Goal: Use online tool/utility: Utilize a website feature to perform a specific function

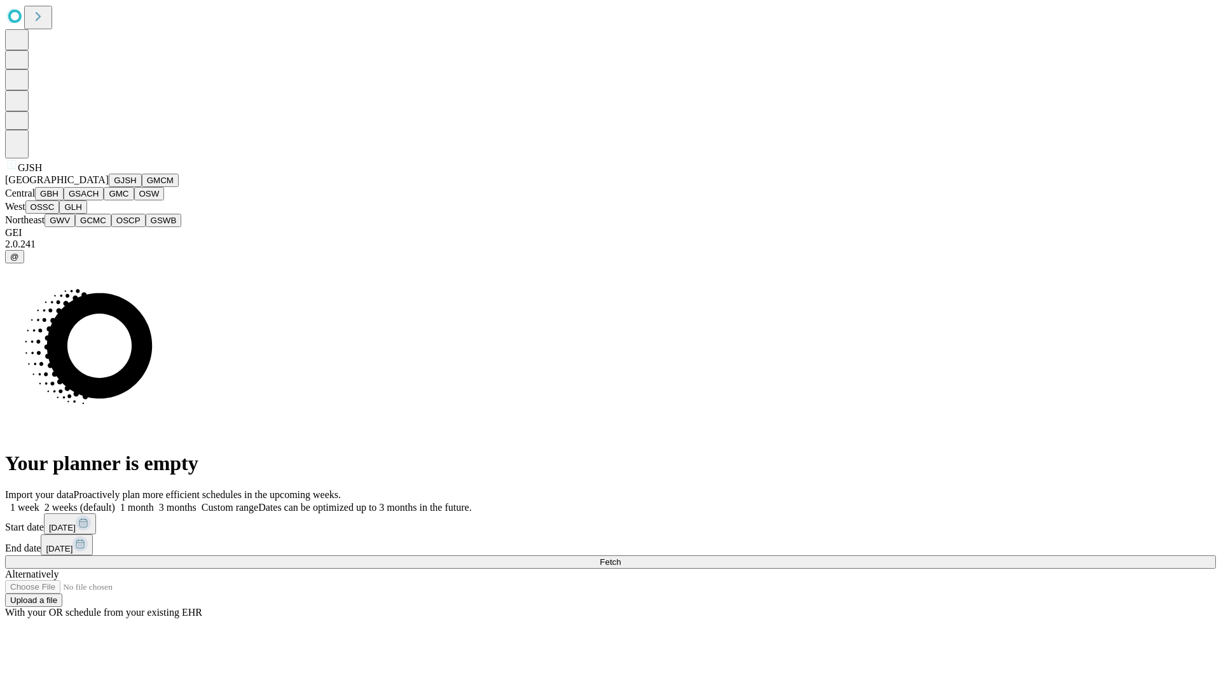
click at [109, 187] on button "GJSH" at bounding box center [125, 180] width 33 height 13
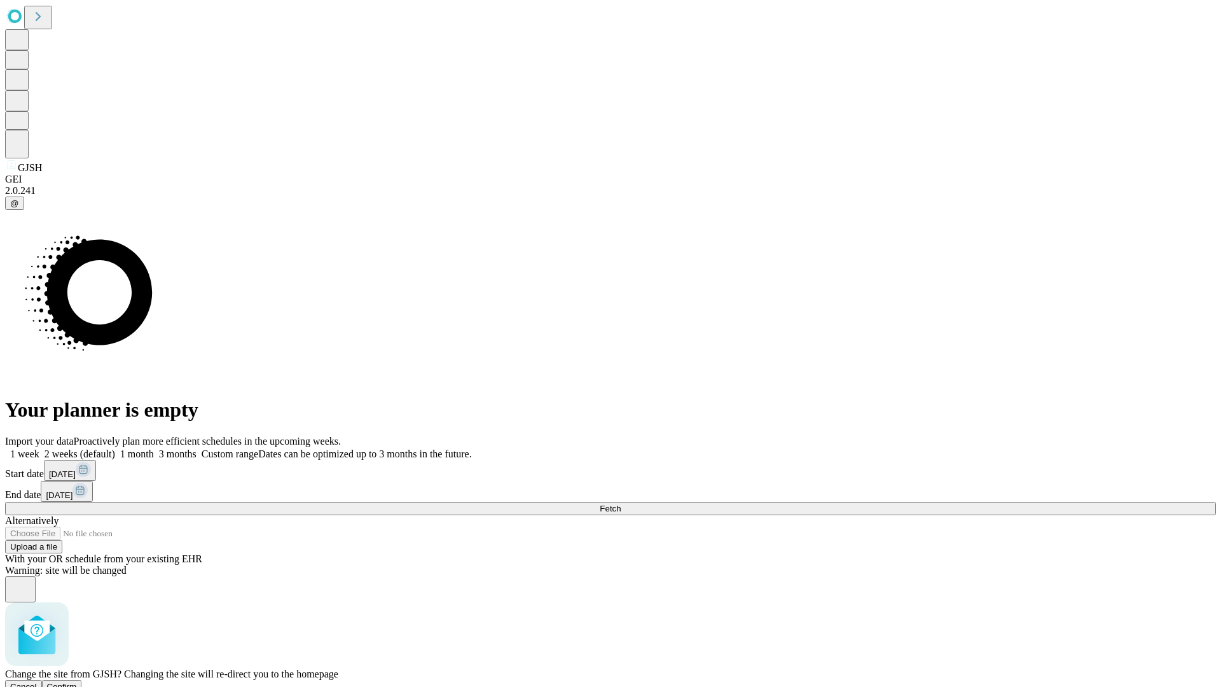
click at [77, 682] on span "Confirm" at bounding box center [62, 687] width 30 height 10
click at [115, 448] on label "2 weeks (default)" at bounding box center [77, 453] width 76 height 11
click at [620, 504] on span "Fetch" at bounding box center [610, 509] width 21 height 10
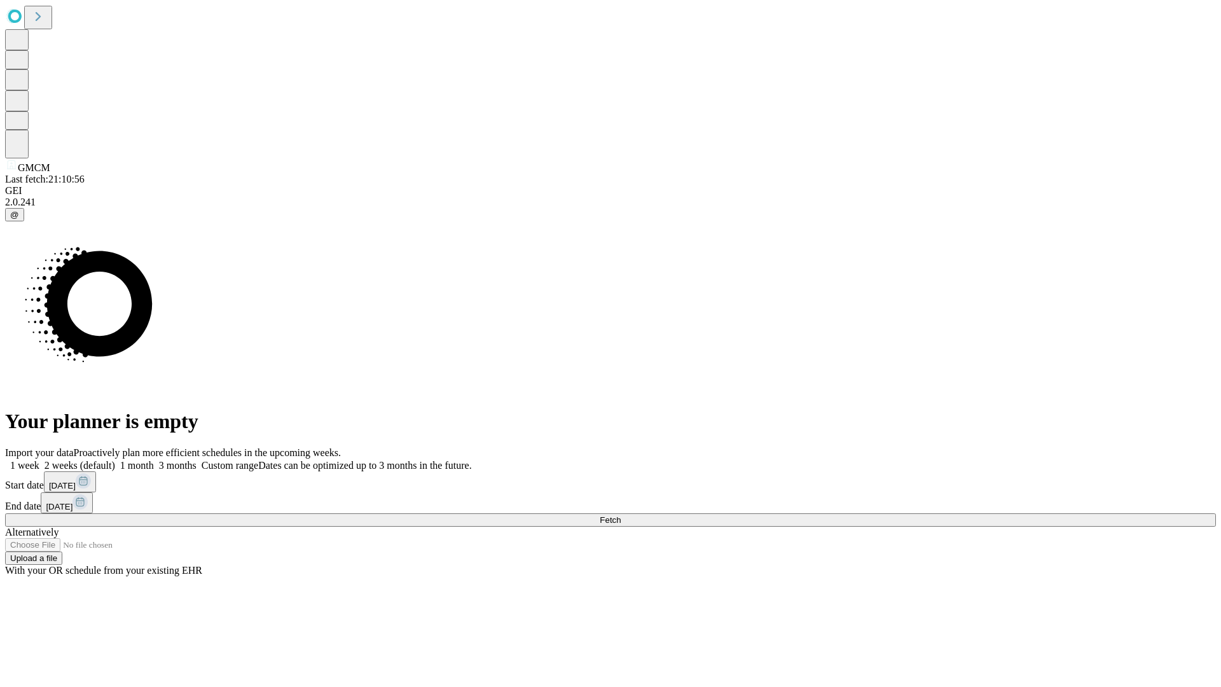
click at [115, 460] on label "2 weeks (default)" at bounding box center [77, 465] width 76 height 11
click at [620, 515] on span "Fetch" at bounding box center [610, 520] width 21 height 10
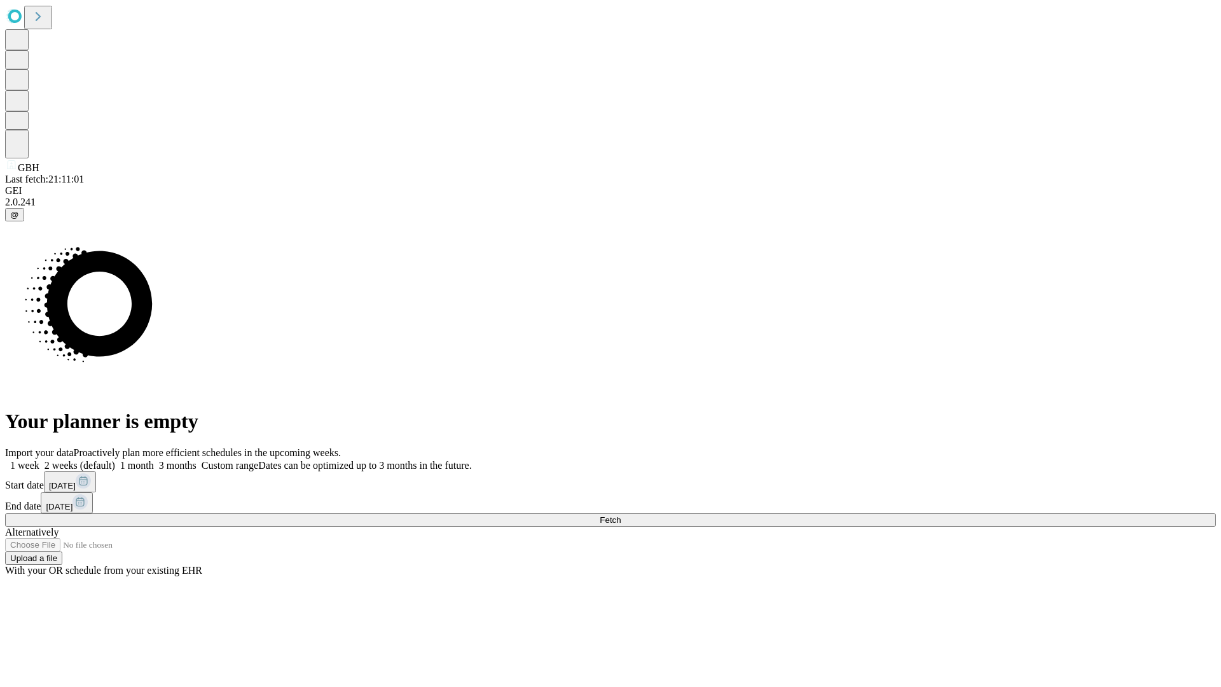
click at [115, 460] on label "2 weeks (default)" at bounding box center [77, 465] width 76 height 11
click at [620, 515] on span "Fetch" at bounding box center [610, 520] width 21 height 10
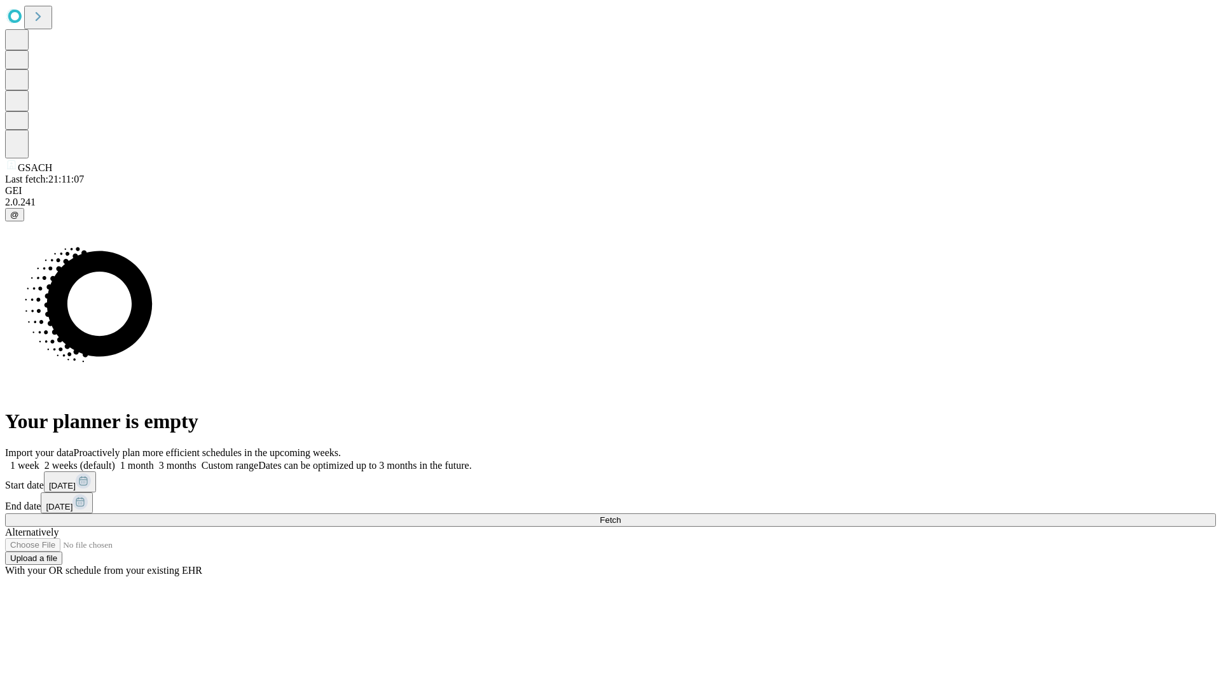
click at [620, 515] on span "Fetch" at bounding box center [610, 520] width 21 height 10
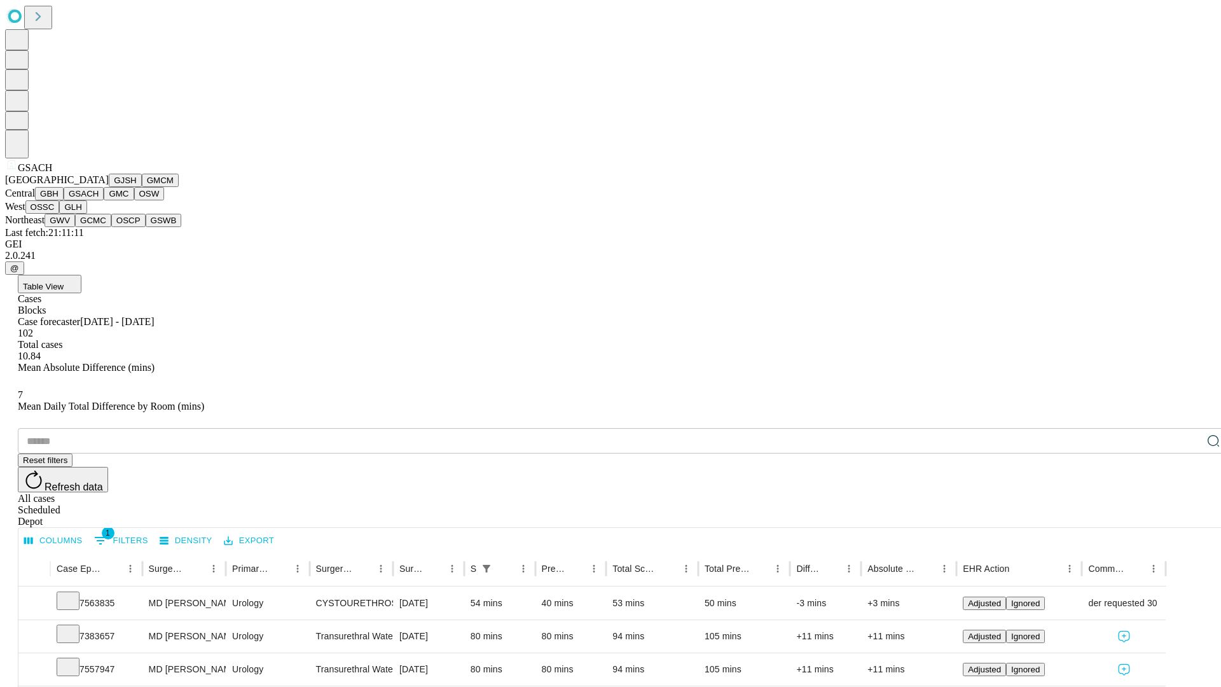
click at [104, 200] on button "GMC" at bounding box center [119, 193] width 30 height 13
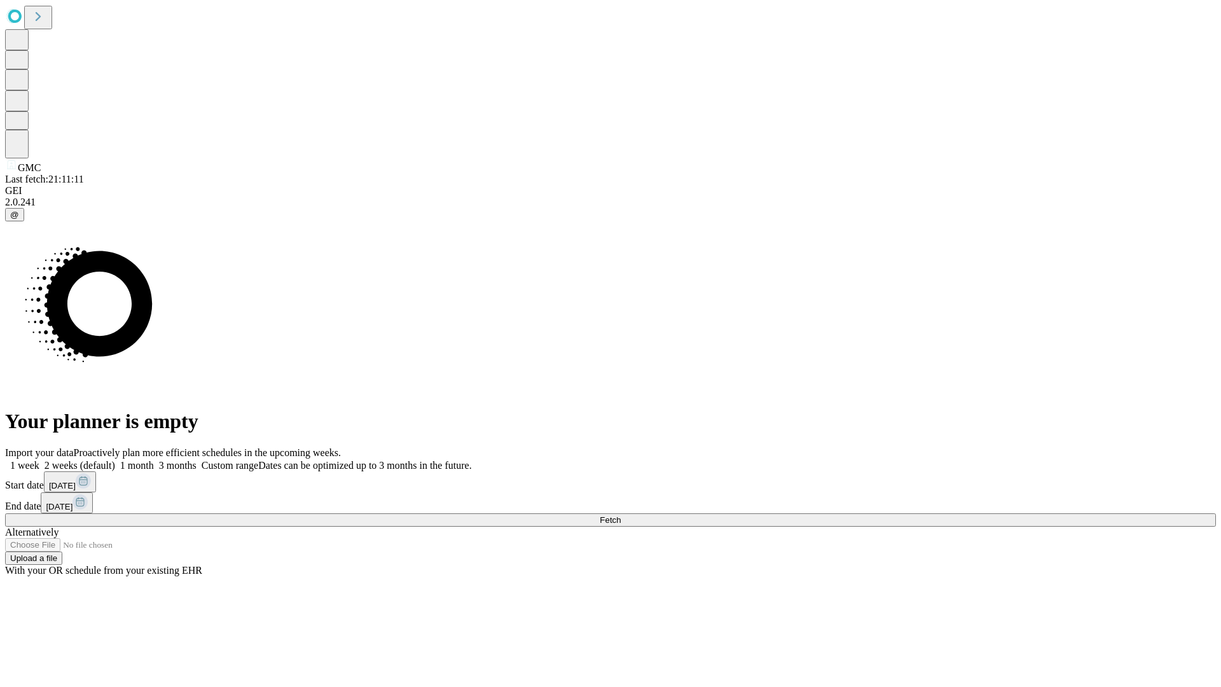
click at [115, 460] on label "2 weeks (default)" at bounding box center [77, 465] width 76 height 11
click at [620, 515] on span "Fetch" at bounding box center [610, 520] width 21 height 10
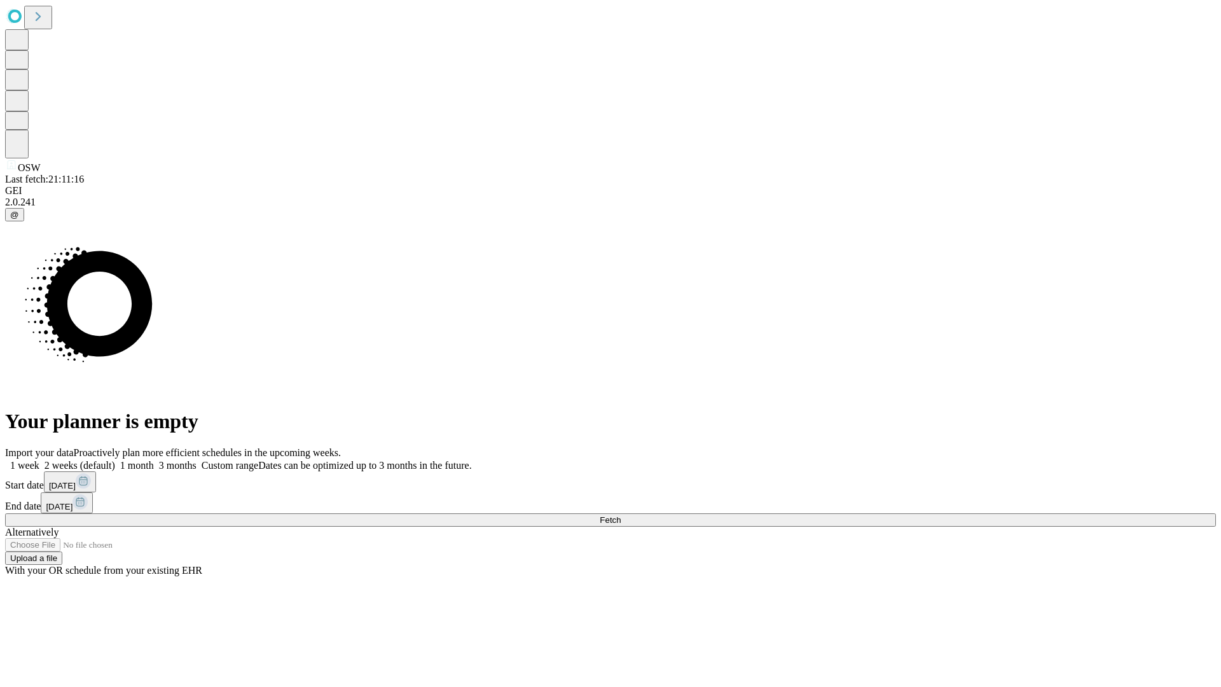
click at [115, 460] on label "2 weeks (default)" at bounding box center [77, 465] width 76 height 11
click at [620, 515] on span "Fetch" at bounding box center [610, 520] width 21 height 10
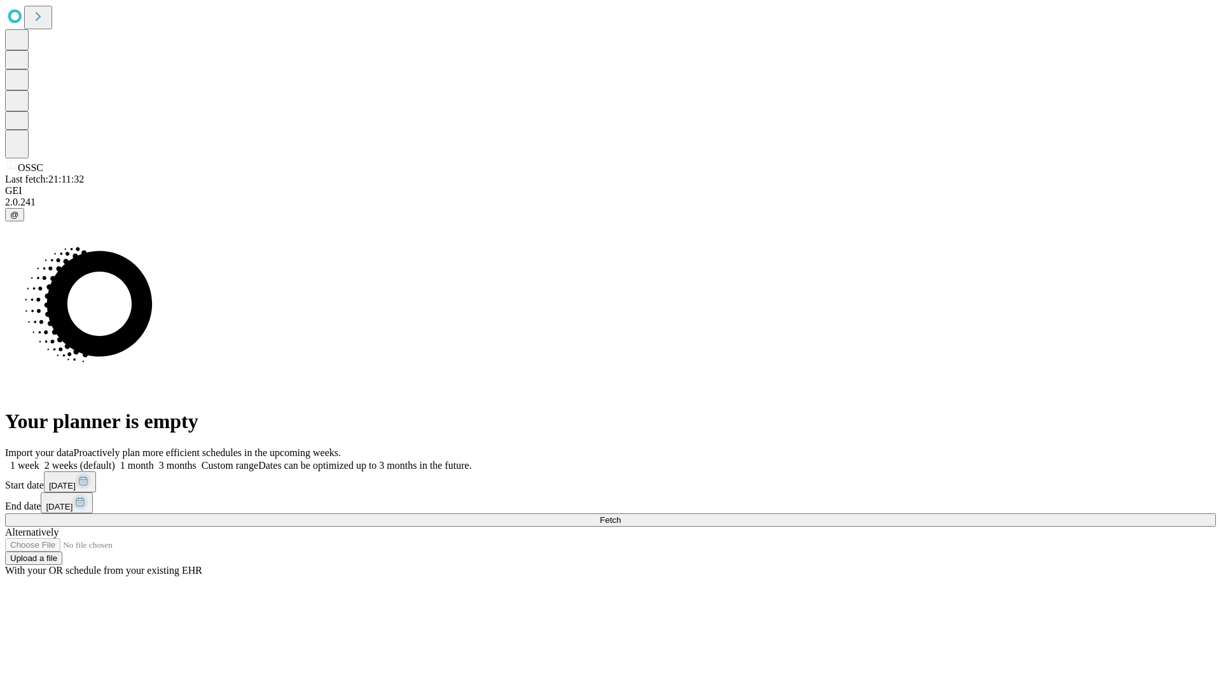
click at [115, 460] on label "2 weeks (default)" at bounding box center [77, 465] width 76 height 11
click at [620, 515] on span "Fetch" at bounding box center [610, 520] width 21 height 10
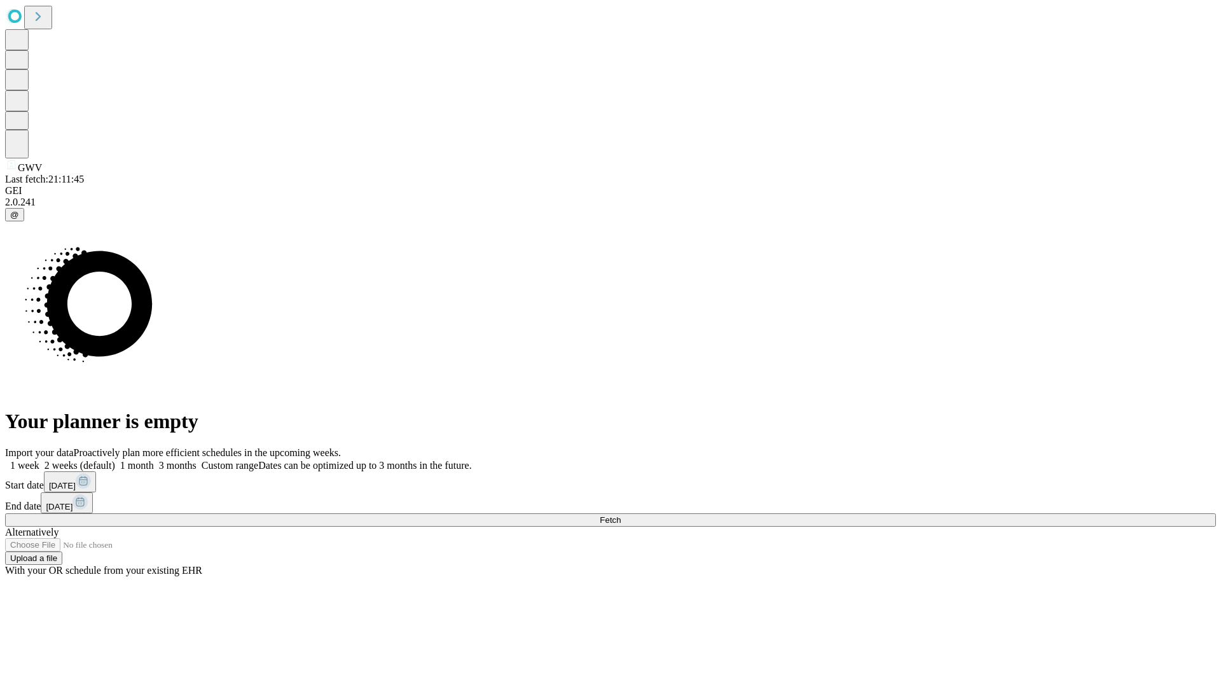
click at [115, 460] on label "2 weeks (default)" at bounding box center [77, 465] width 76 height 11
click at [620, 515] on span "Fetch" at bounding box center [610, 520] width 21 height 10
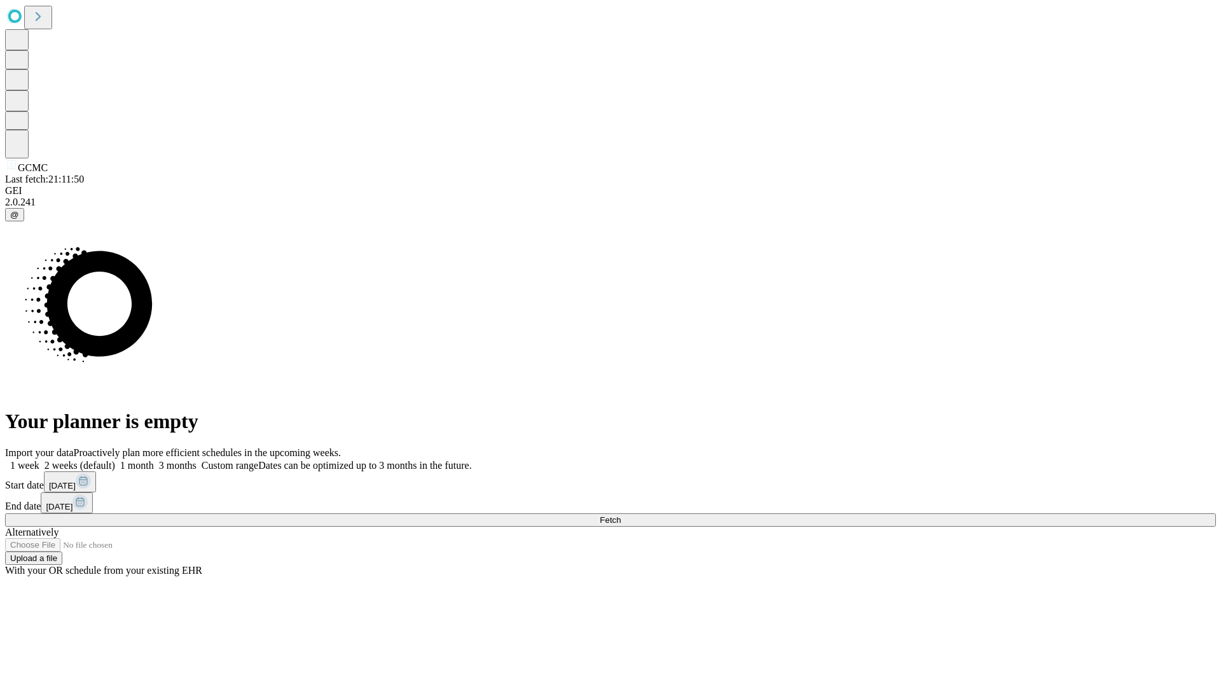
click at [620, 515] on span "Fetch" at bounding box center [610, 520] width 21 height 10
click at [115, 460] on label "2 weeks (default)" at bounding box center [77, 465] width 76 height 11
click at [620, 515] on span "Fetch" at bounding box center [610, 520] width 21 height 10
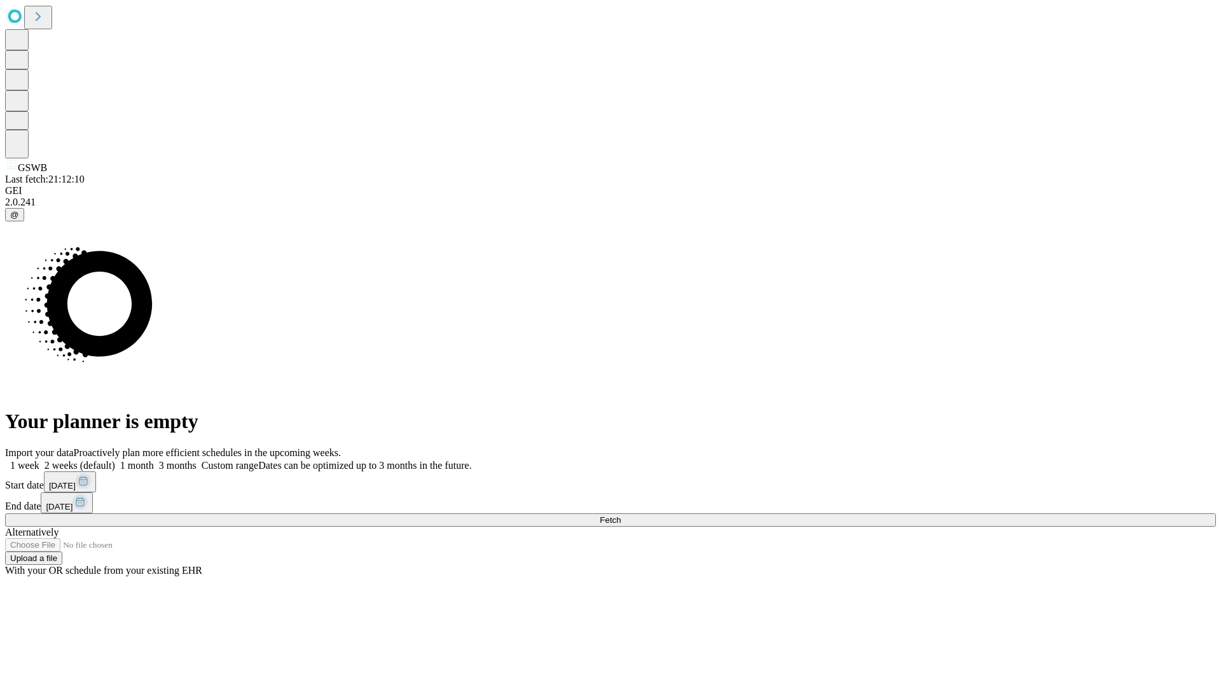
click at [115, 460] on label "2 weeks (default)" at bounding box center [77, 465] width 76 height 11
click at [620, 515] on span "Fetch" at bounding box center [610, 520] width 21 height 10
